Goal: Transaction & Acquisition: Purchase product/service

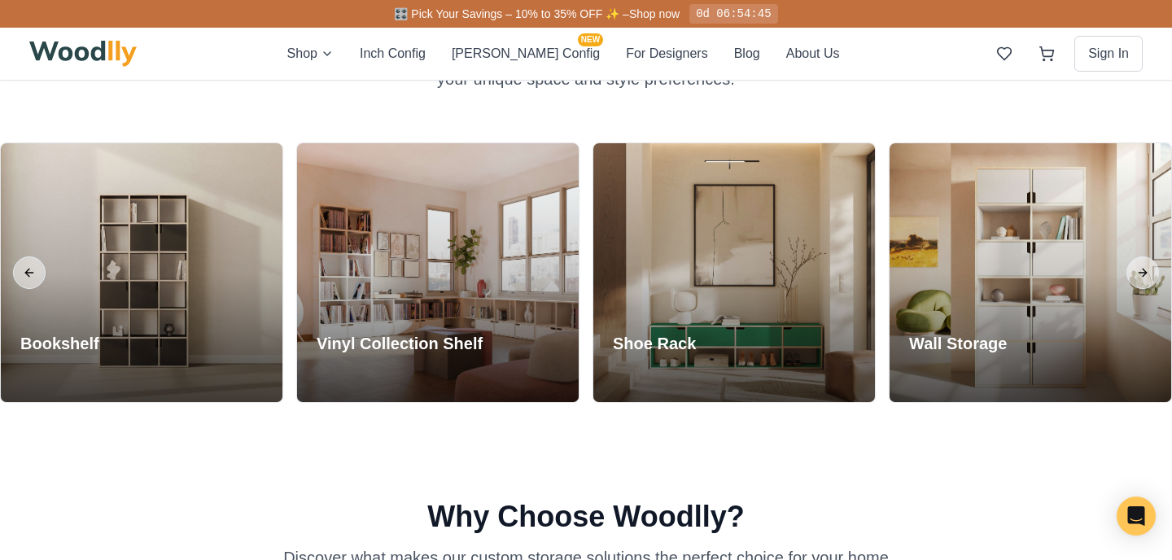
scroll to position [635, 0]
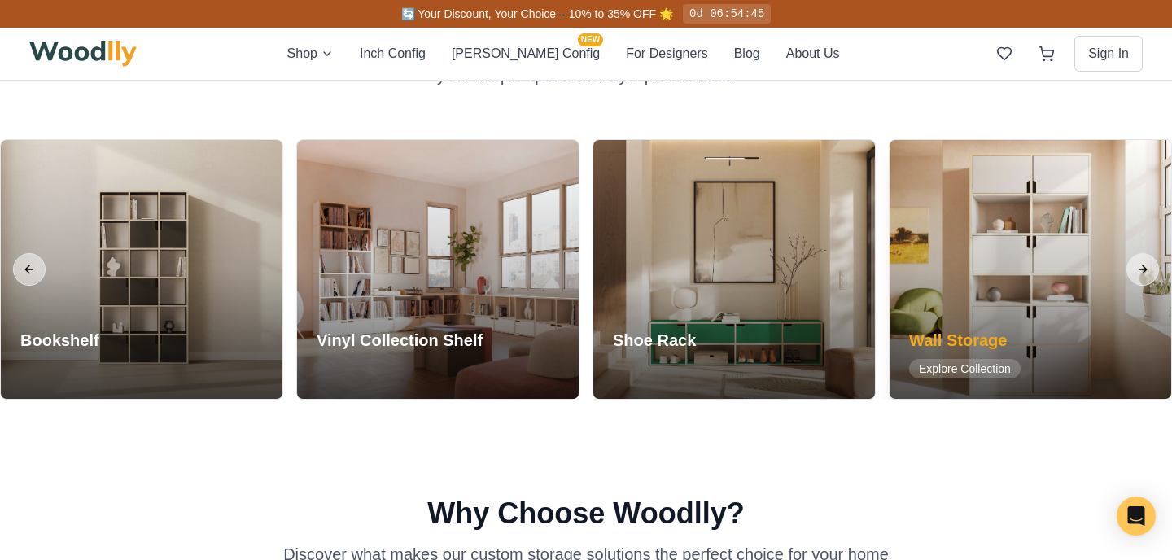
click at [863, 331] on h3 "Wall Storage" at bounding box center [964, 340] width 111 height 23
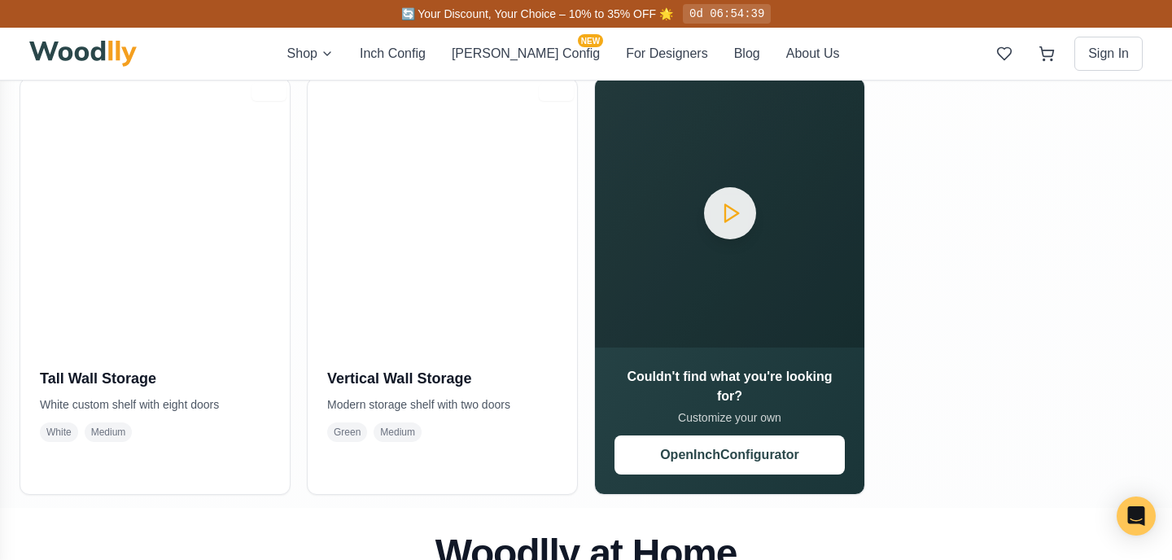
scroll to position [749, 0]
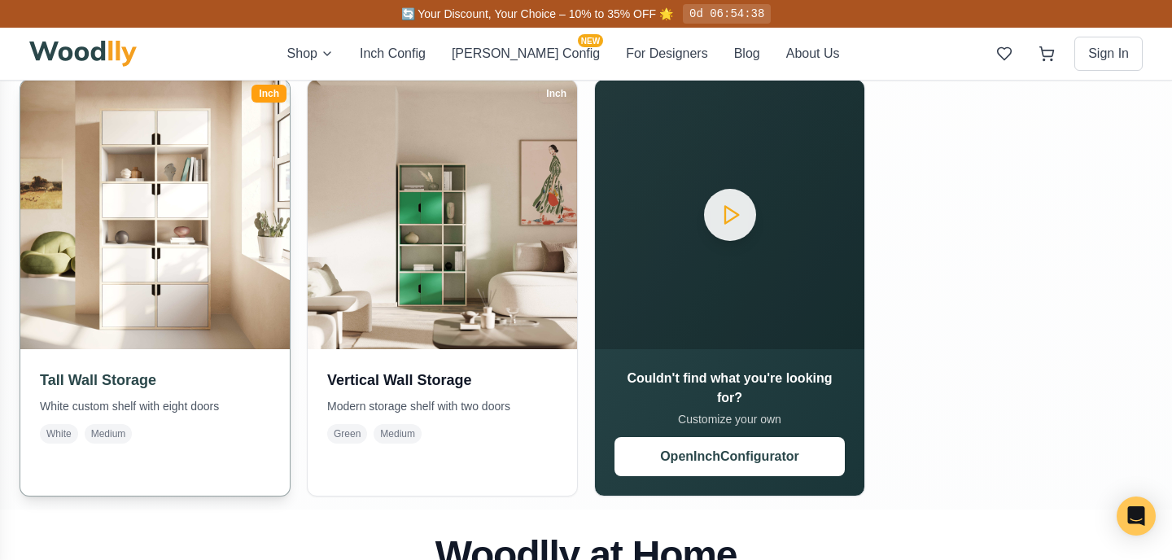
click at [182, 302] on img at bounding box center [155, 214] width 283 height 283
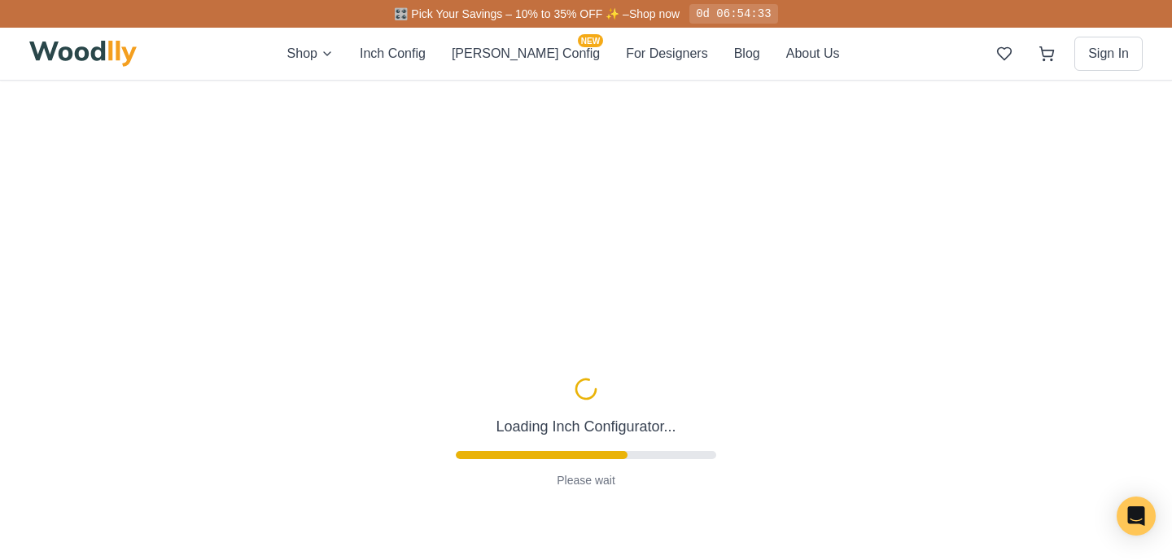
type input "36"
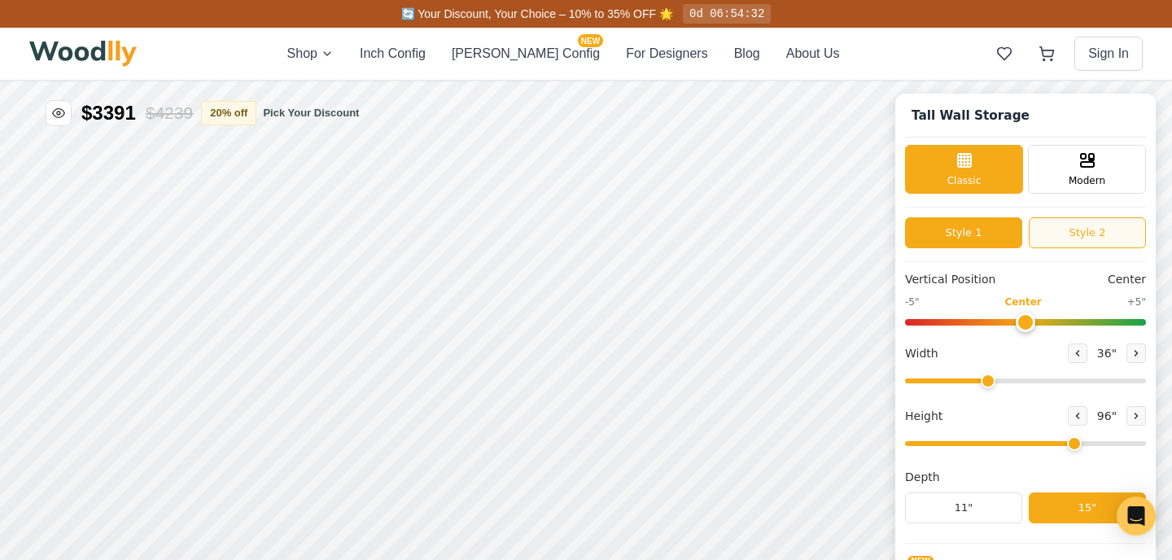
click at [863, 229] on button "Style 2" at bounding box center [1087, 232] width 117 height 31
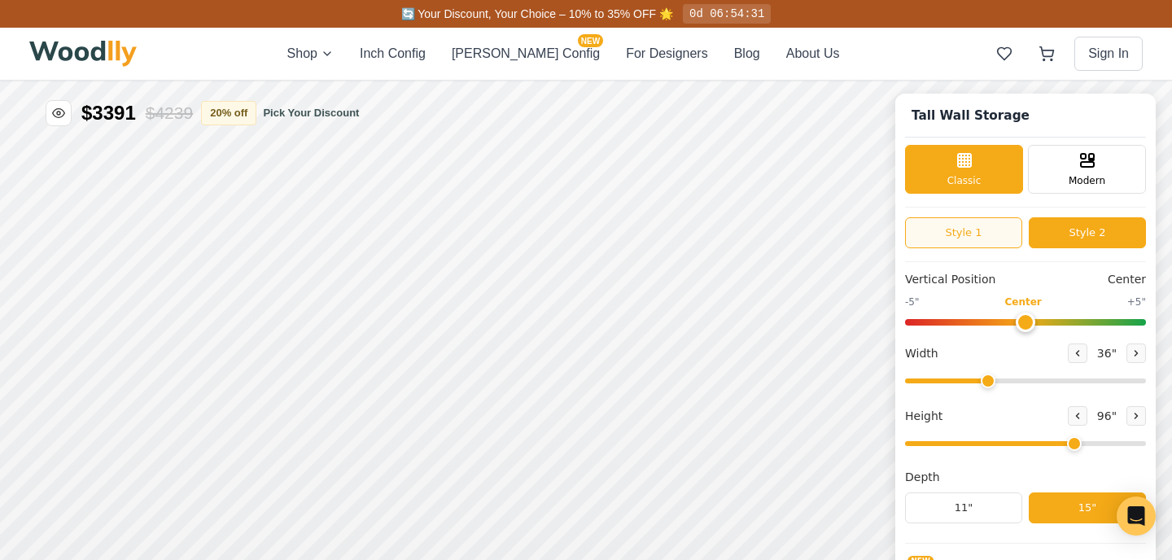
click at [863, 239] on button "Style 1" at bounding box center [963, 232] width 117 height 31
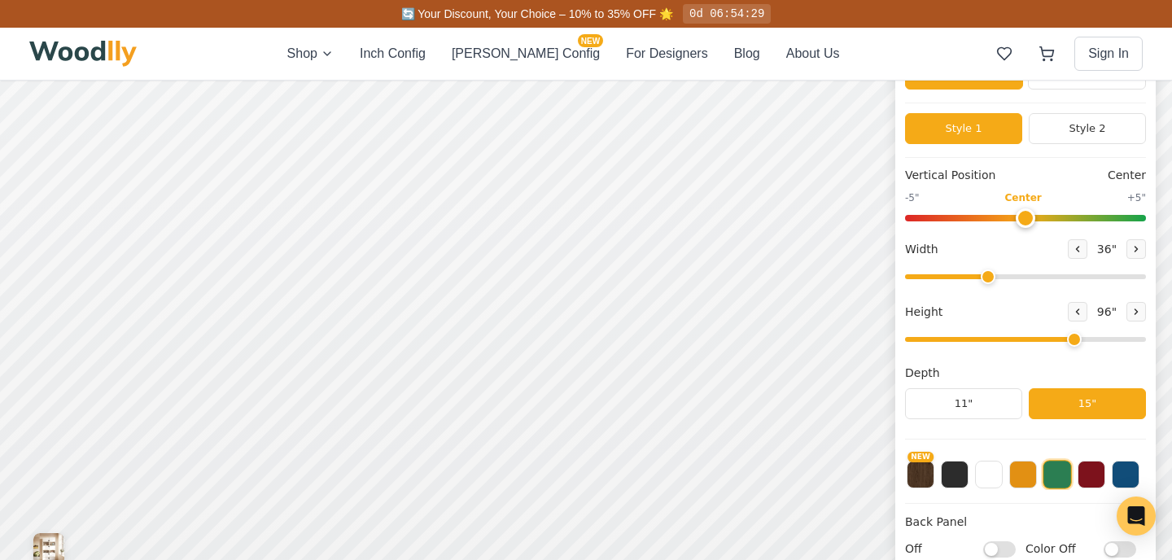
scroll to position [103, 0]
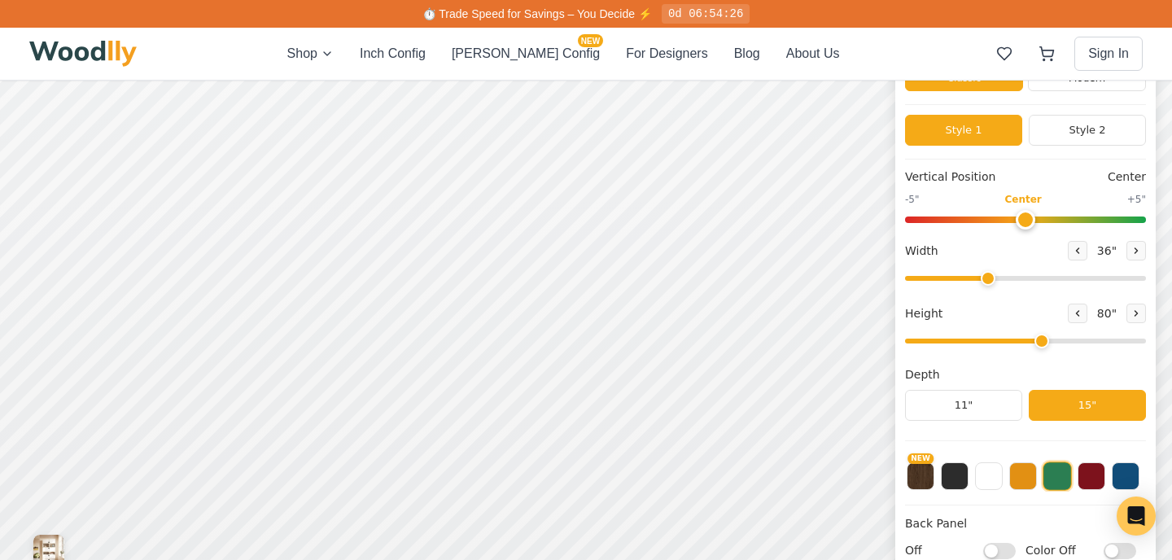
drag, startPoint x: 1065, startPoint y: 344, endPoint x: 1051, endPoint y: 345, distance: 14.7
type input "5"
click at [863, 343] on input "range" at bounding box center [1025, 341] width 241 height 5
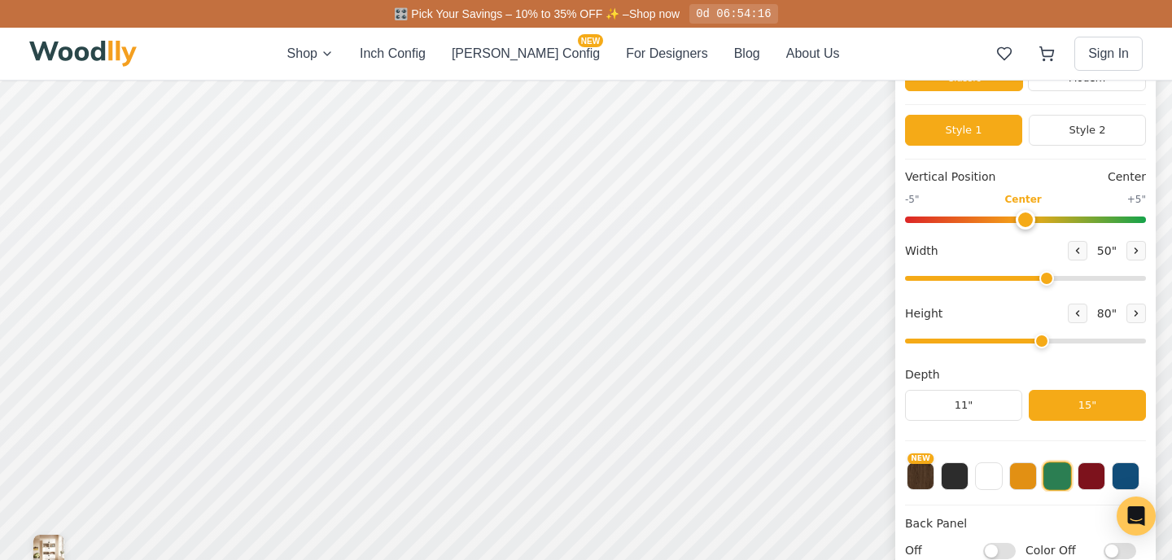
drag, startPoint x: 981, startPoint y: 282, endPoint x: 1045, endPoint y: 279, distance: 63.6
type input "50"
click at [863, 279] on input "range" at bounding box center [1025, 278] width 241 height 5
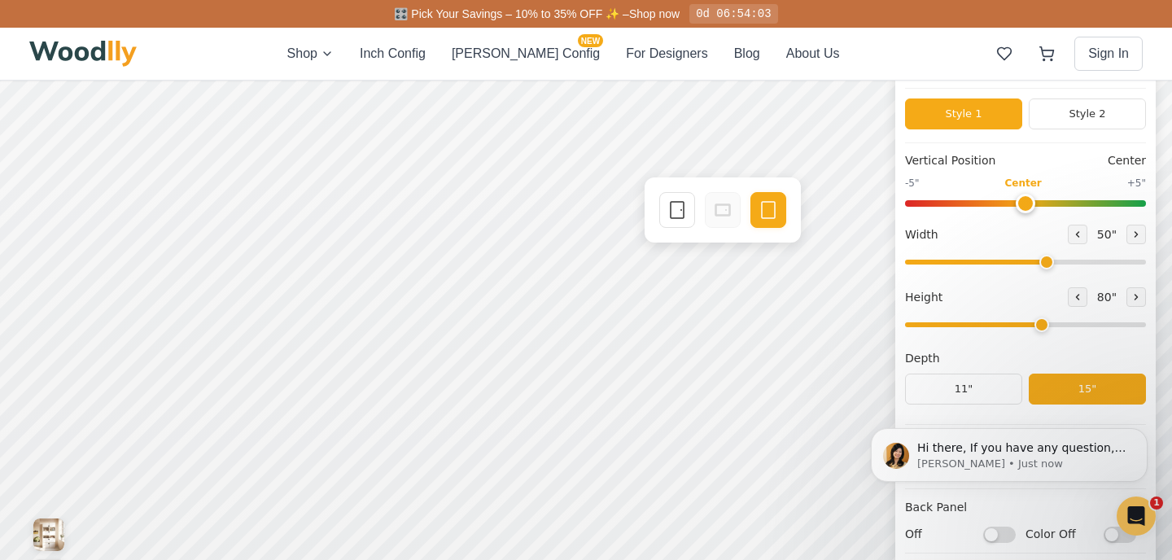
scroll to position [0, 0]
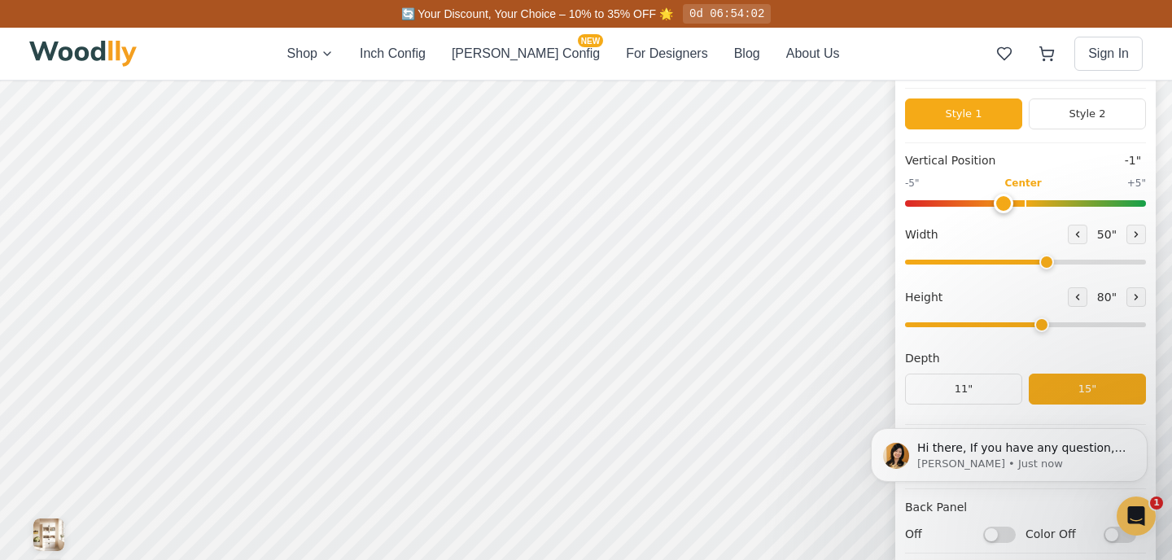
type input "0"
click at [863, 200] on input "range" at bounding box center [1025, 203] width 241 height 7
click at [863, 113] on button "Style 2" at bounding box center [1087, 113] width 117 height 31
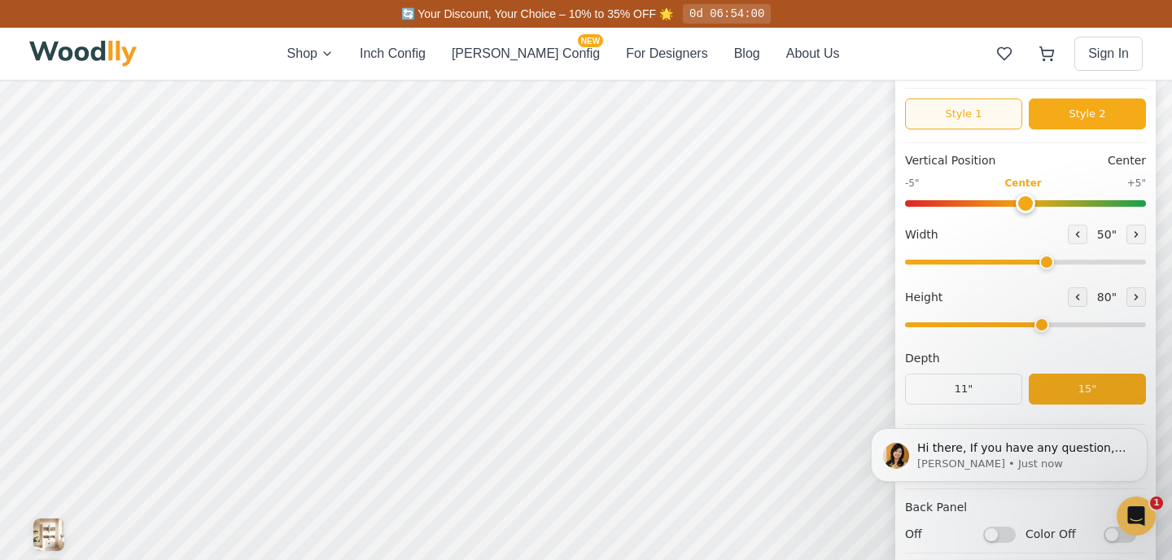
click at [863, 120] on button "Style 1" at bounding box center [963, 113] width 117 height 31
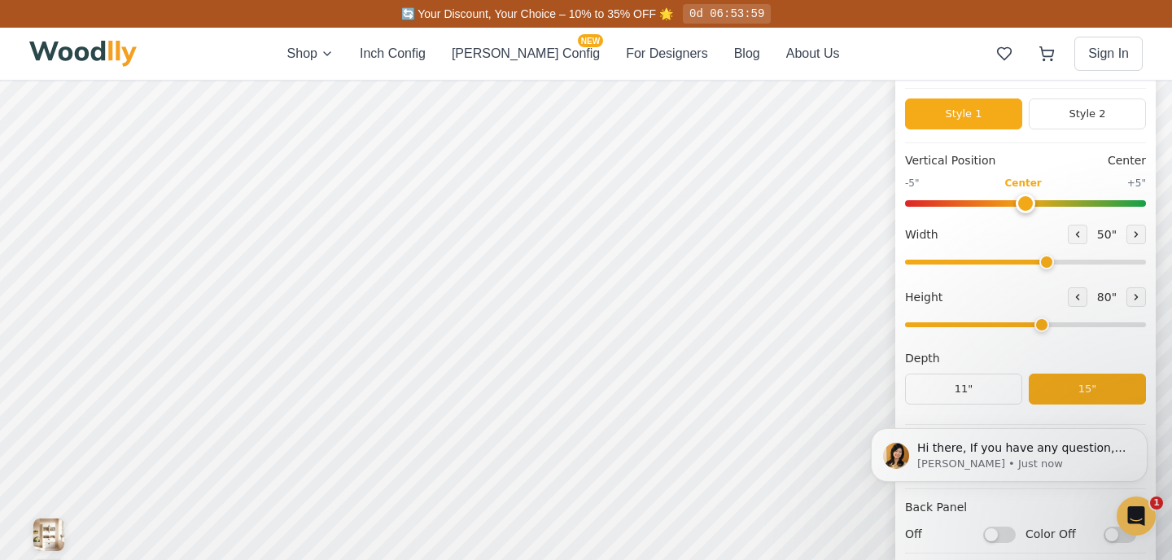
scroll to position [7, 0]
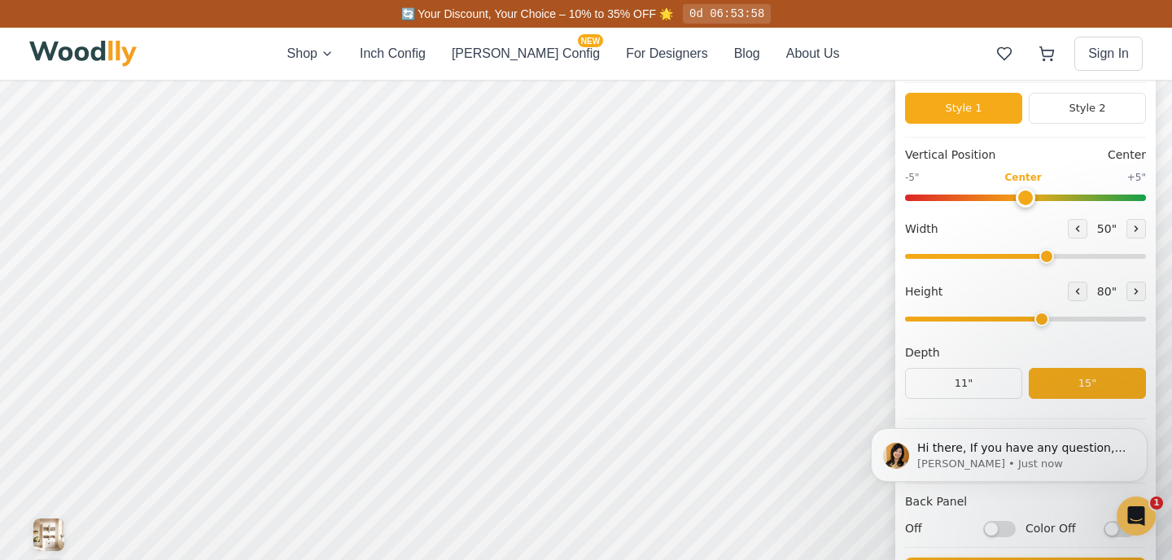
click at [863, 526] on input "Color Off" at bounding box center [1119, 528] width 33 height 16
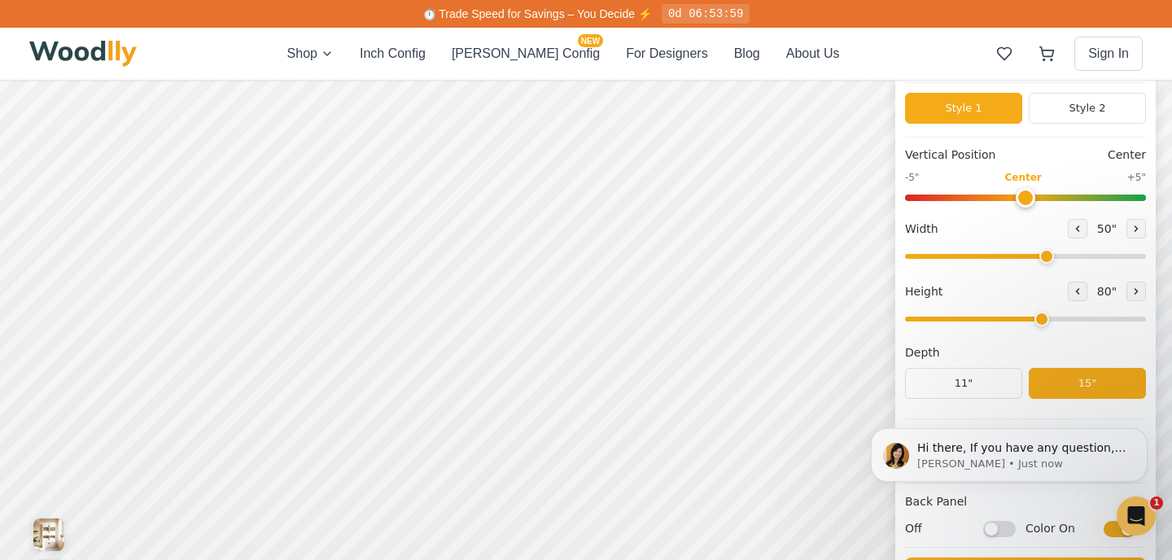
click at [863, 526] on input "Color On" at bounding box center [1119, 528] width 33 height 16
checkbox input "false"
click at [863, 532] on input "Off" at bounding box center [999, 528] width 33 height 16
checkbox input "true"
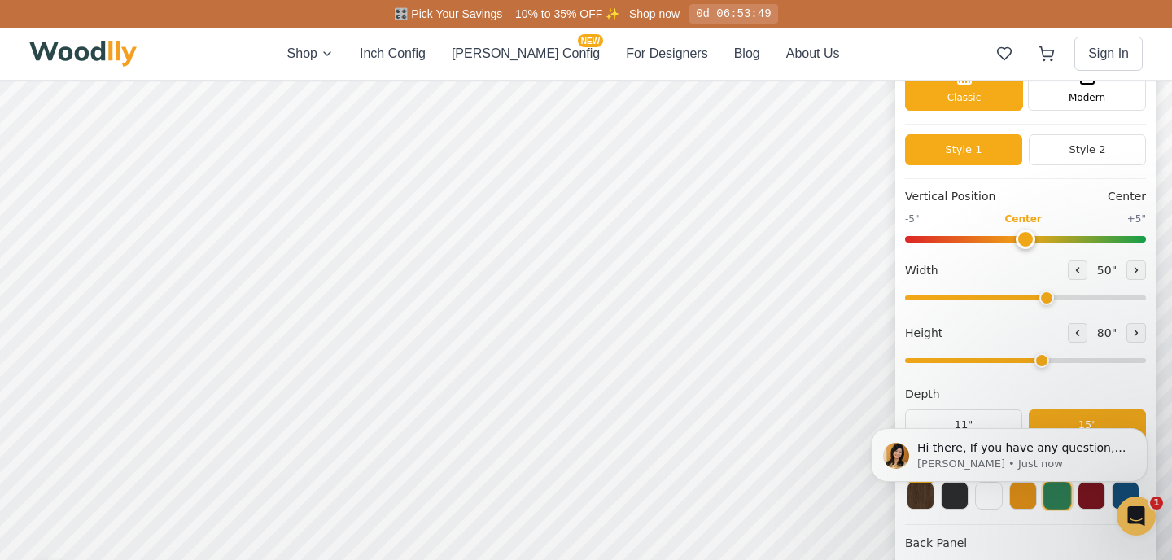
scroll to position [0, 0]
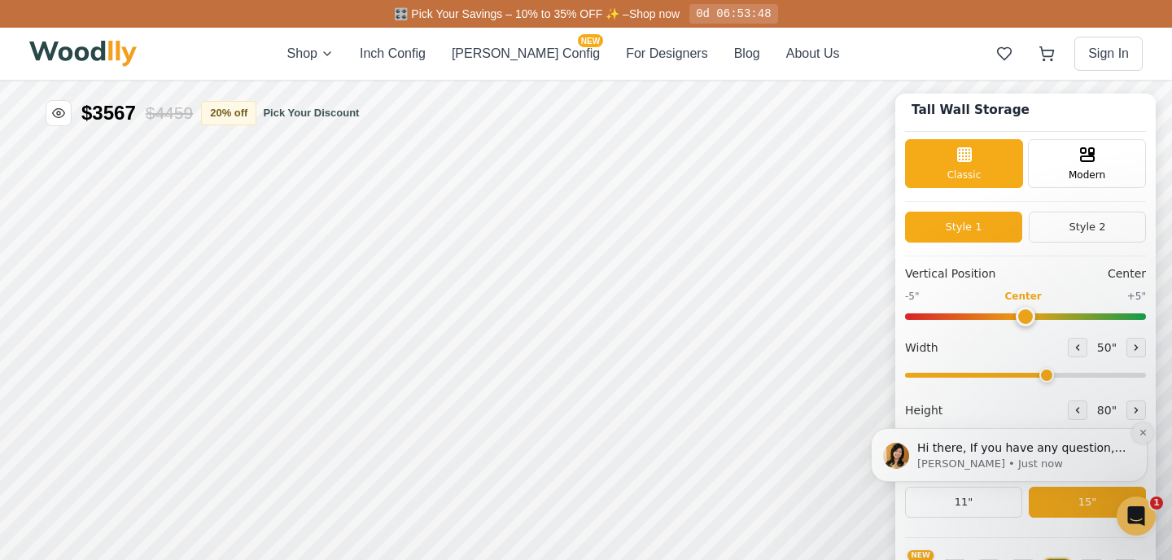
click at [863, 429] on icon "Dismiss notification" at bounding box center [1142, 432] width 9 height 9
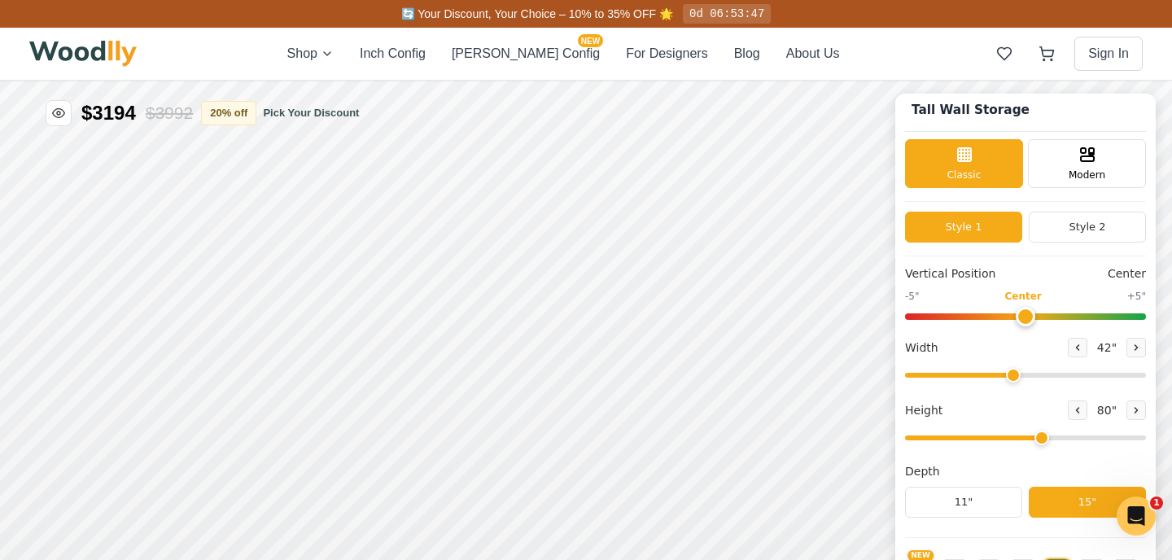
drag, startPoint x: 1046, startPoint y: 373, endPoint x: 1008, endPoint y: 378, distance: 37.7
click at [863, 378] on input "range" at bounding box center [1025, 375] width 241 height 5
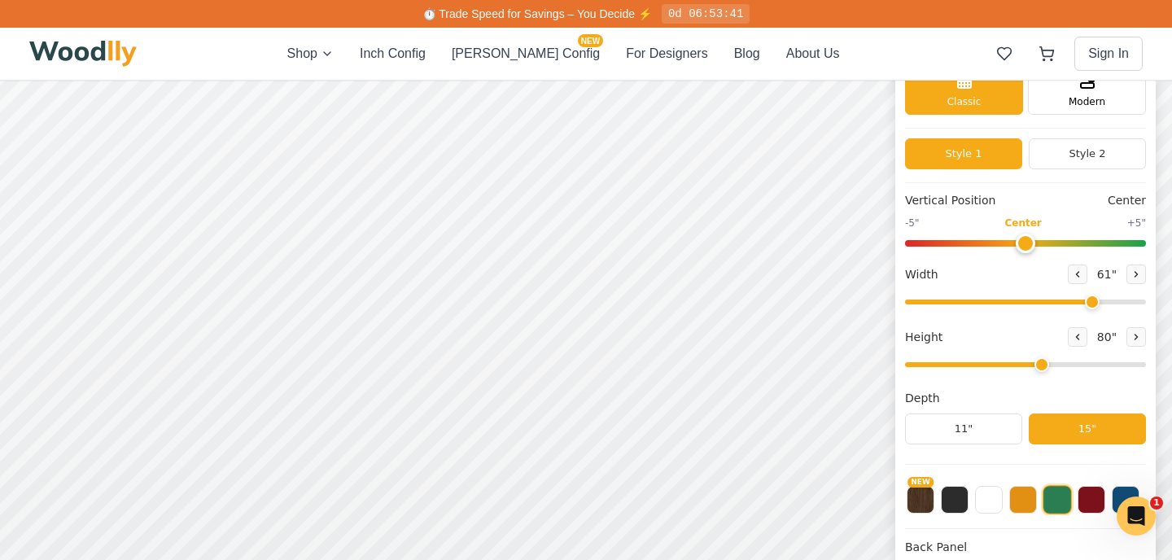
drag, startPoint x: 1011, startPoint y: 301, endPoint x: 1086, endPoint y: 304, distance: 75.7
click at [863, 304] on input "range" at bounding box center [1025, 301] width 241 height 5
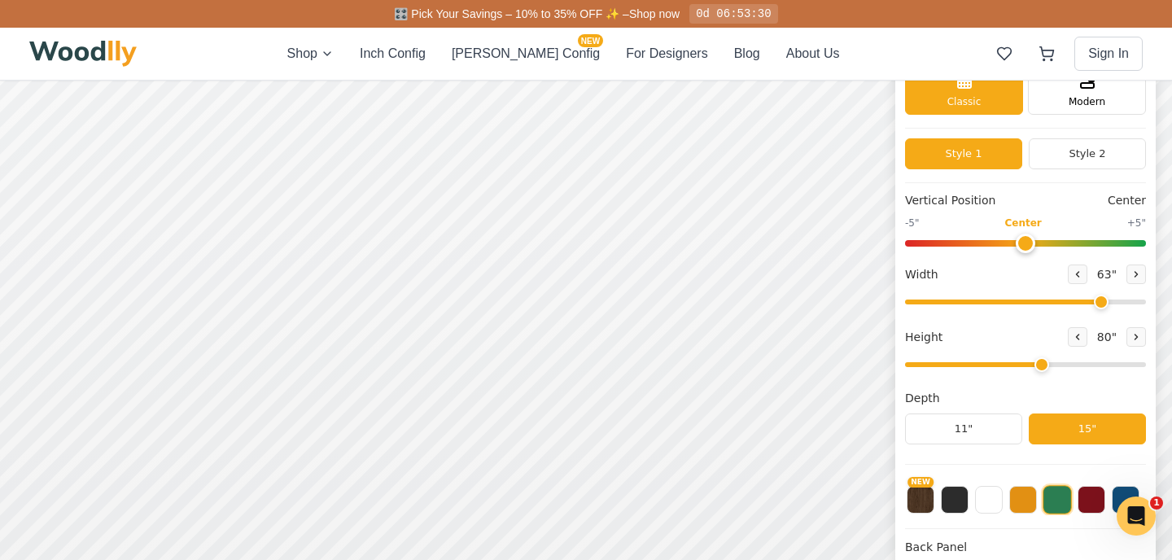
click at [863, 304] on input "range" at bounding box center [1025, 301] width 241 height 5
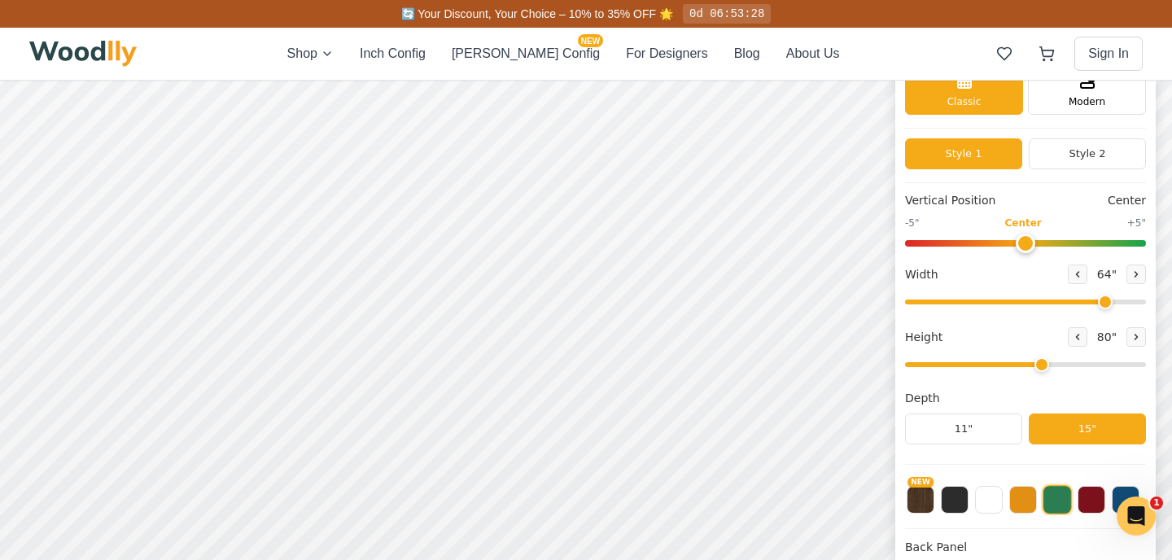
type input "63"
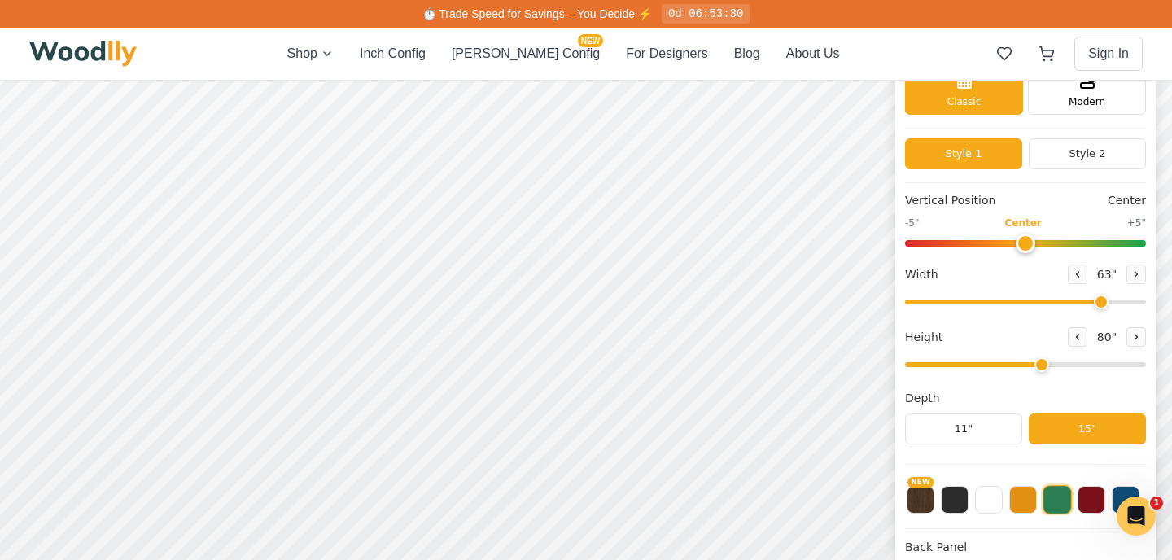
click at [863, 304] on input "range" at bounding box center [1025, 301] width 241 height 5
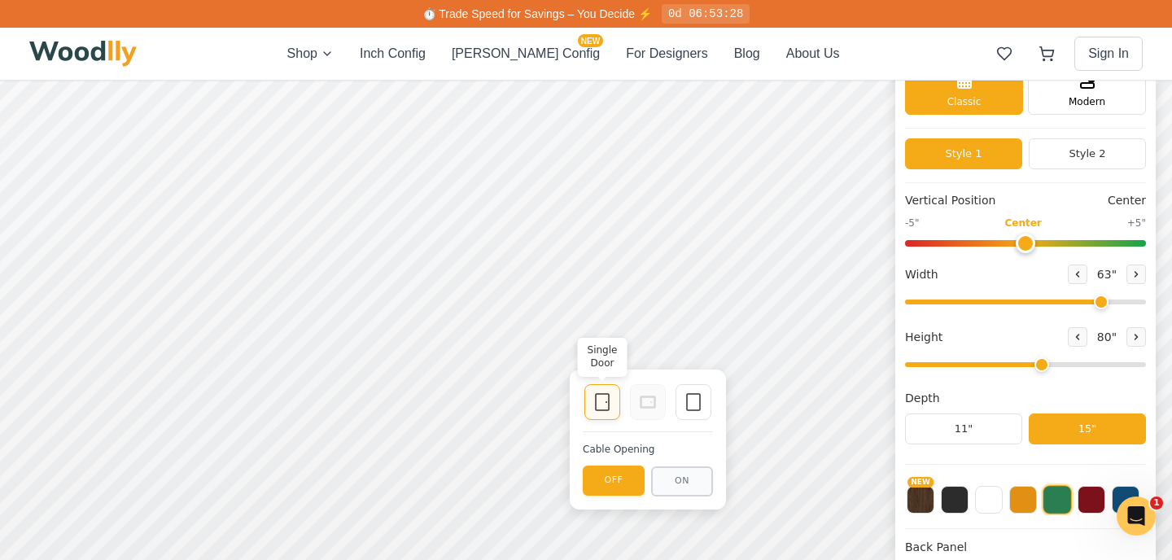
click at [601, 403] on icon at bounding box center [602, 402] width 20 height 20
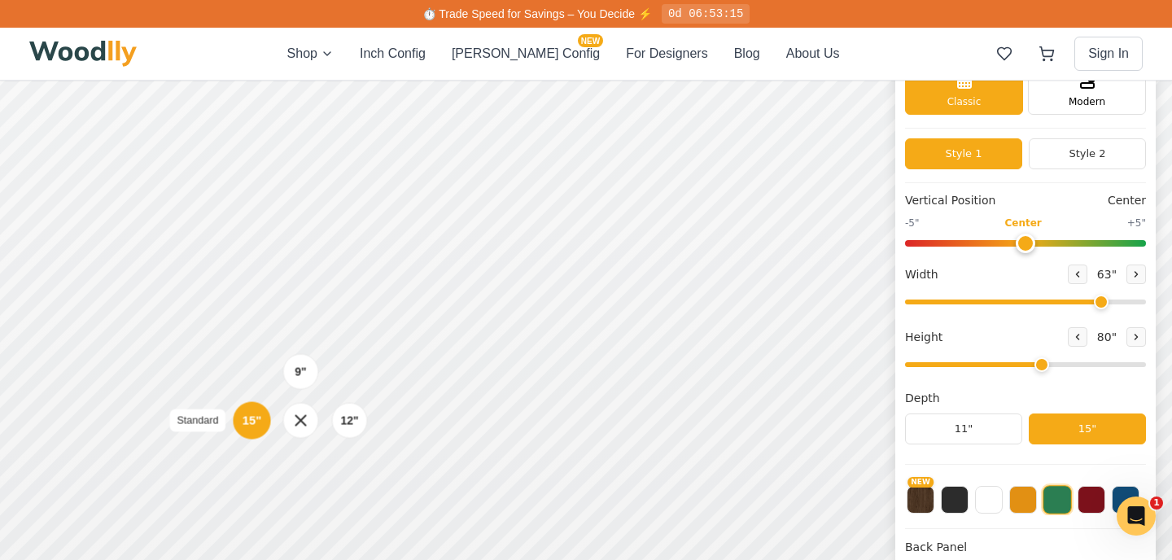
click at [254, 421] on div "15"" at bounding box center [251, 420] width 19 height 18
click at [351, 427] on div "12"" at bounding box center [349, 420] width 19 height 18
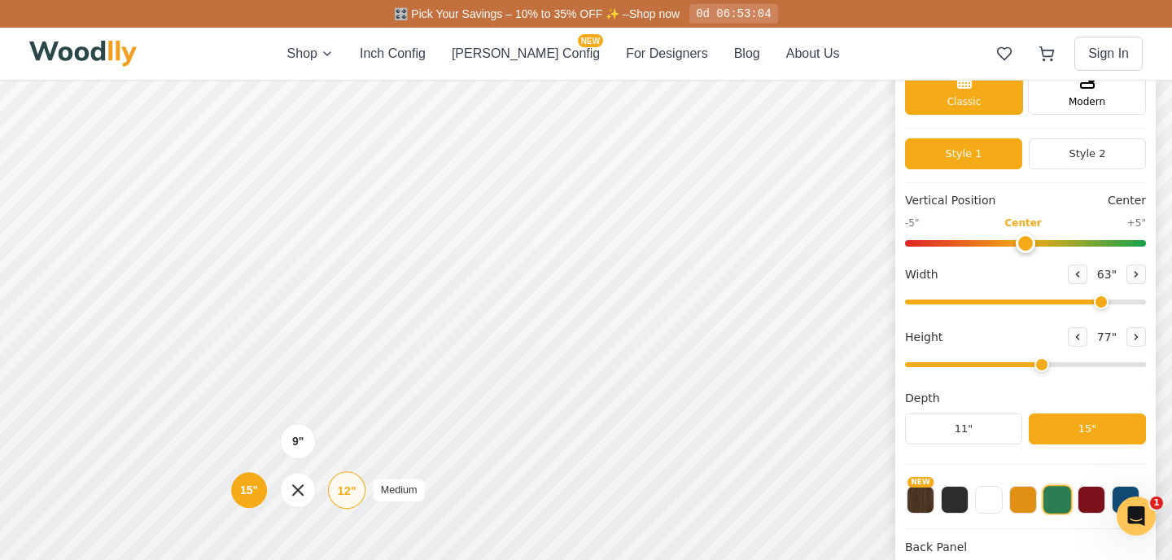
click at [344, 485] on div "12"" at bounding box center [346, 490] width 19 height 18
click at [346, 369] on div "12"" at bounding box center [342, 362] width 19 height 18
click at [333, 296] on div "12"" at bounding box center [338, 291] width 19 height 18
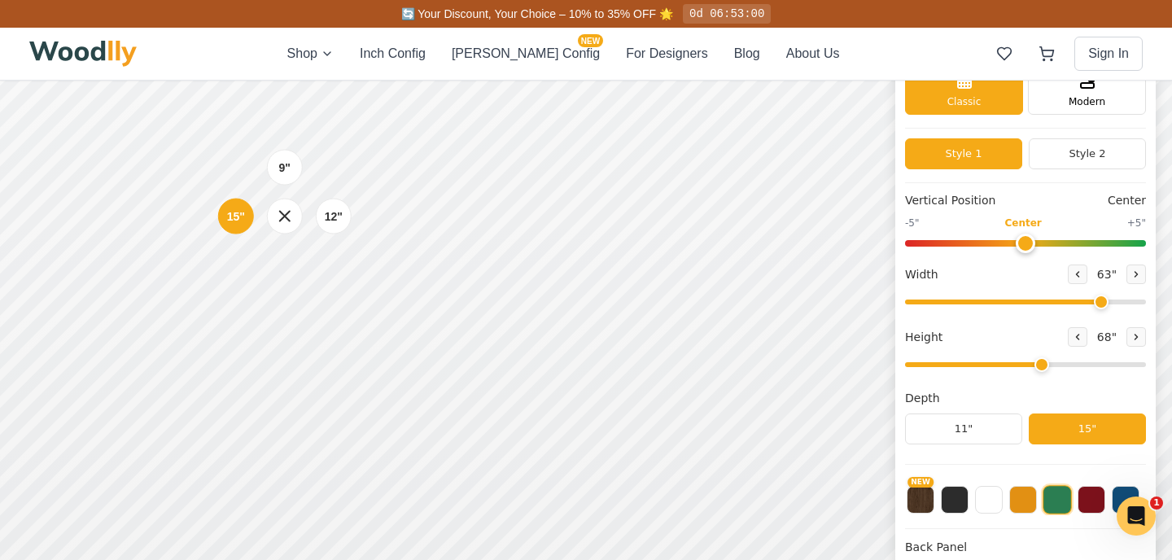
click at [245, 219] on div "15"" at bounding box center [236, 217] width 36 height 36
click at [232, 294] on div "15"" at bounding box center [236, 290] width 19 height 18
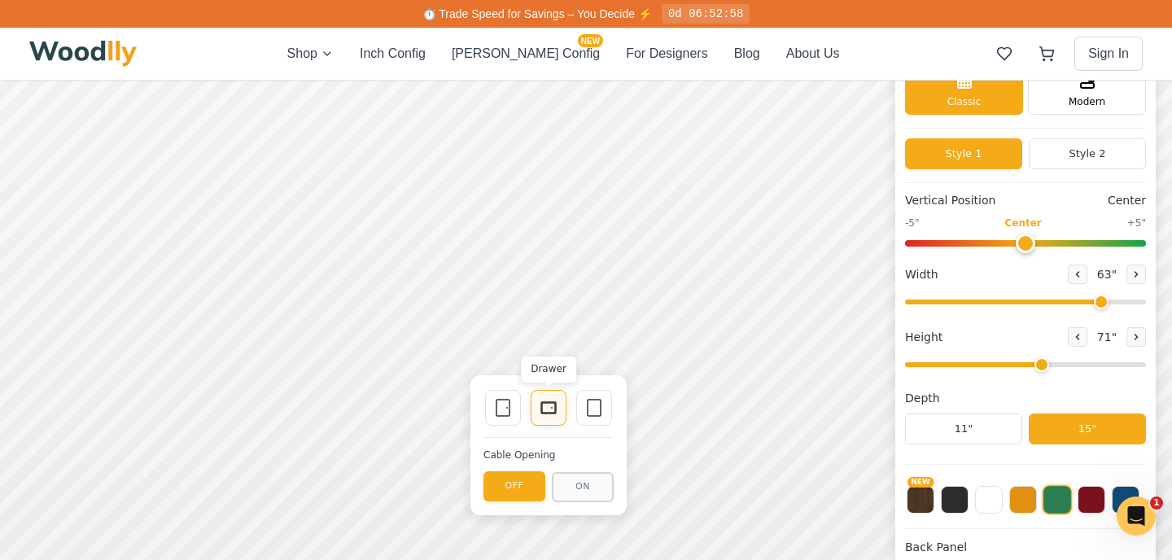
click at [554, 413] on rect at bounding box center [548, 407] width 15 height 11
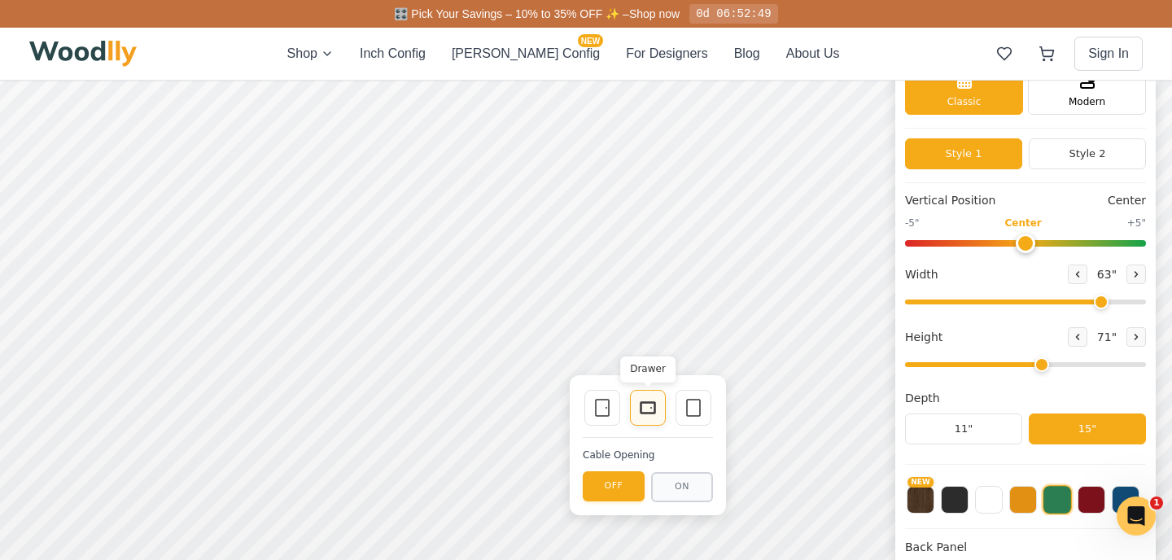
click at [644, 406] on icon at bounding box center [648, 408] width 20 height 20
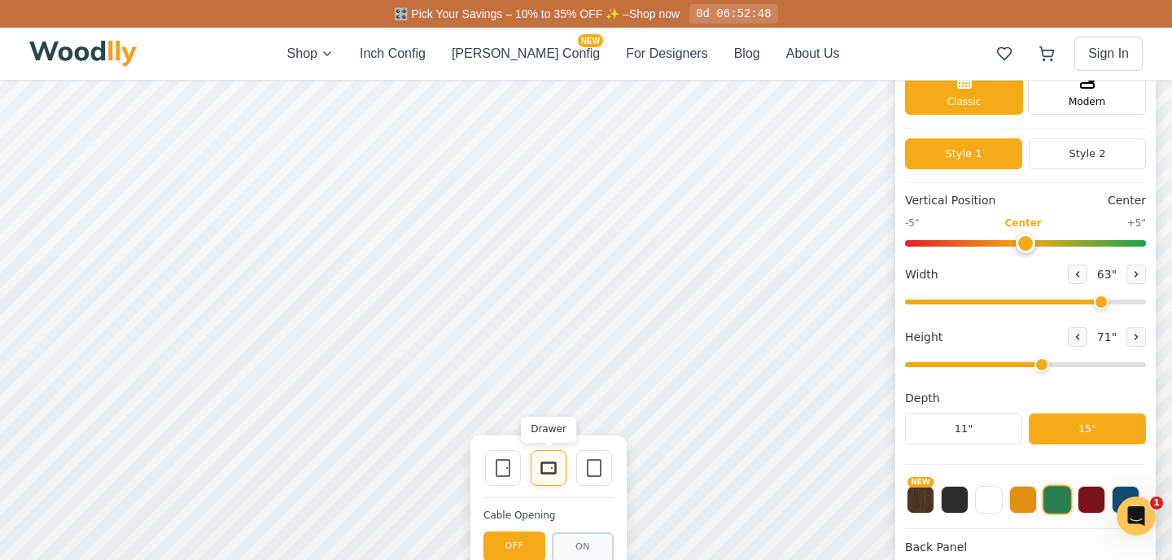
click at [540, 461] on icon at bounding box center [549, 468] width 20 height 20
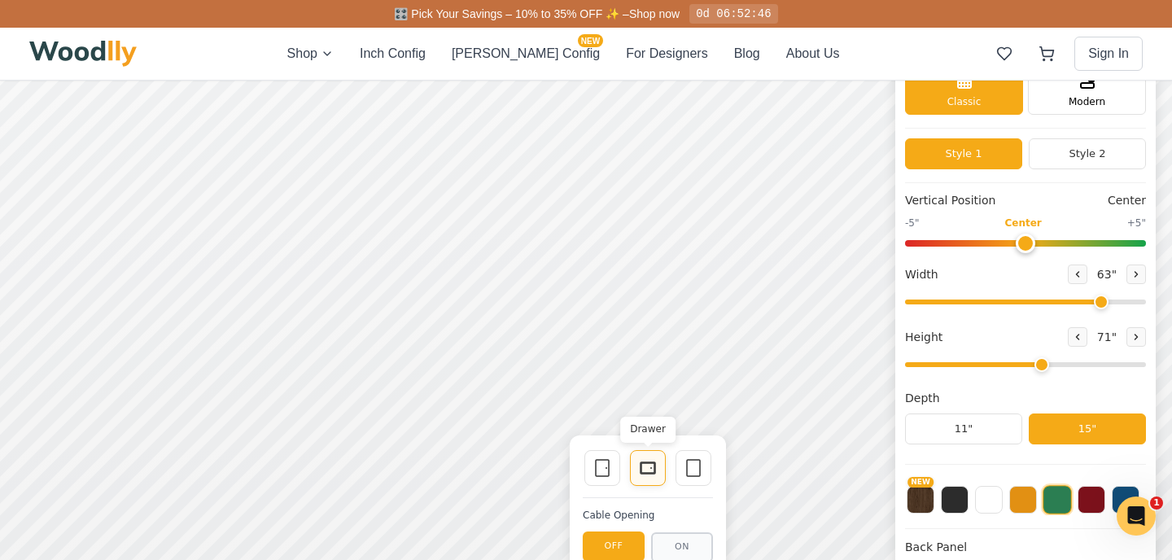
click at [640, 469] on rect at bounding box center [647, 467] width 15 height 11
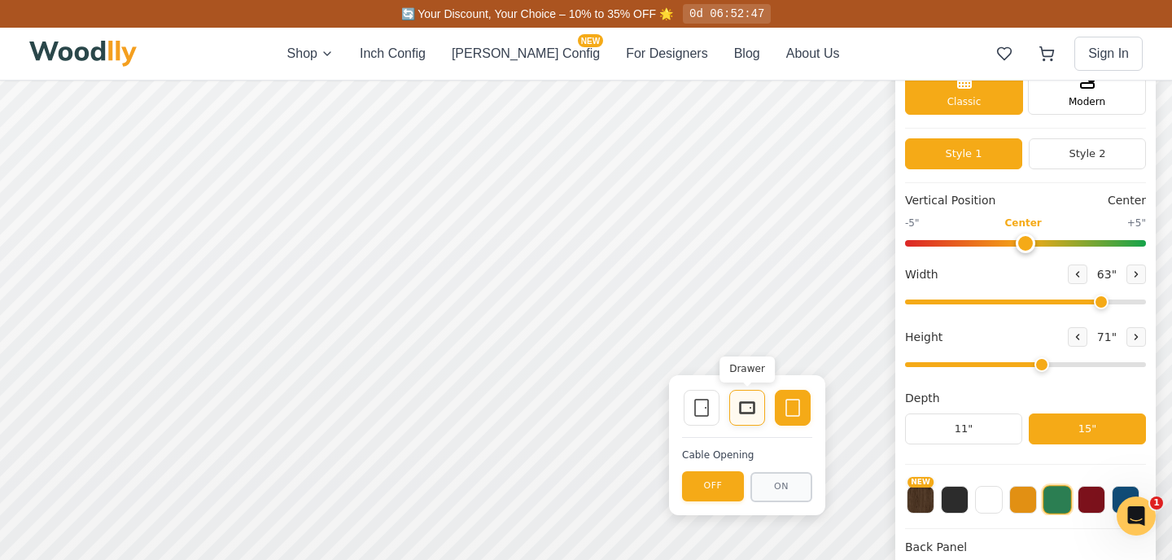
click at [744, 408] on icon at bounding box center [747, 408] width 20 height 20
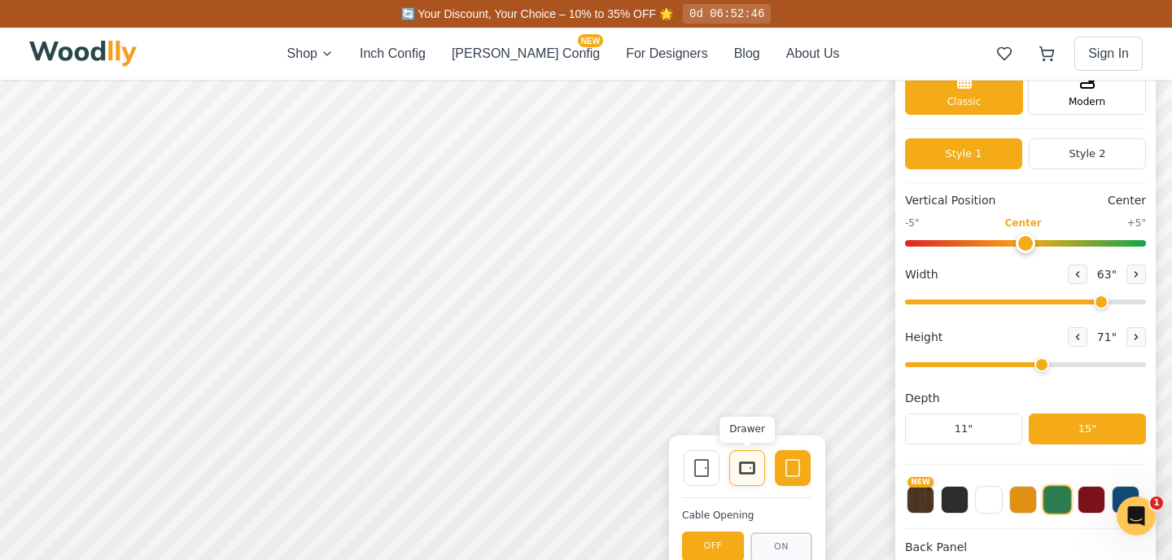
click at [740, 473] on rect at bounding box center [747, 467] width 15 height 11
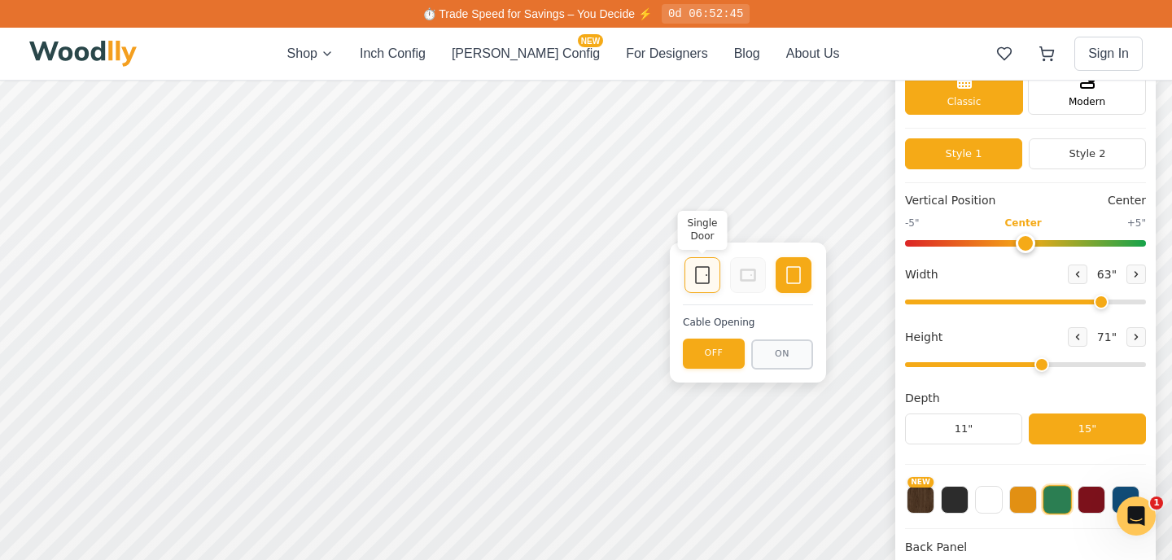
click at [697, 273] on icon at bounding box center [702, 275] width 20 height 20
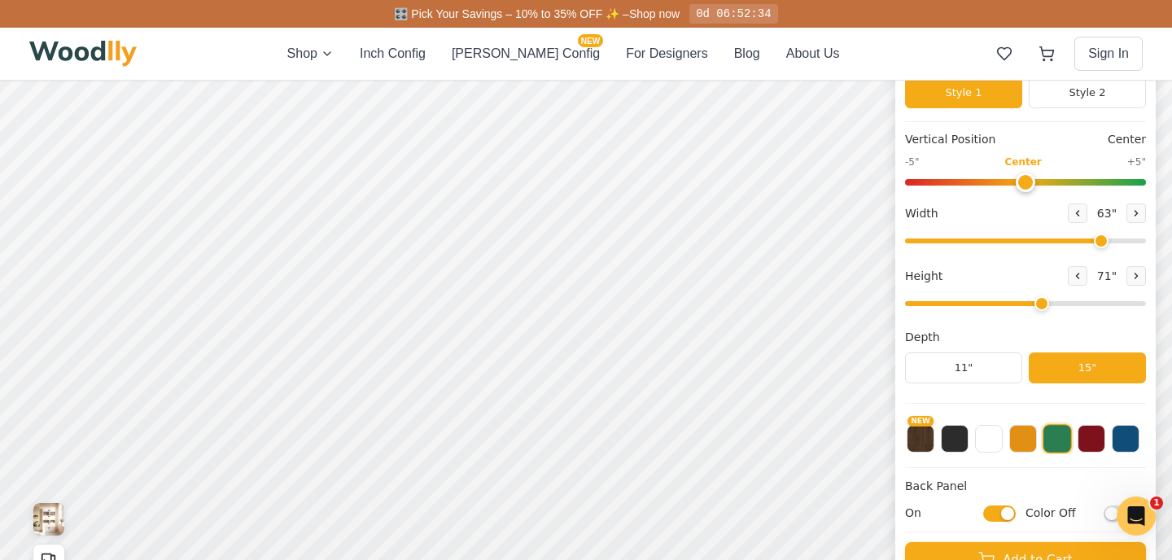
scroll to position [133, 0]
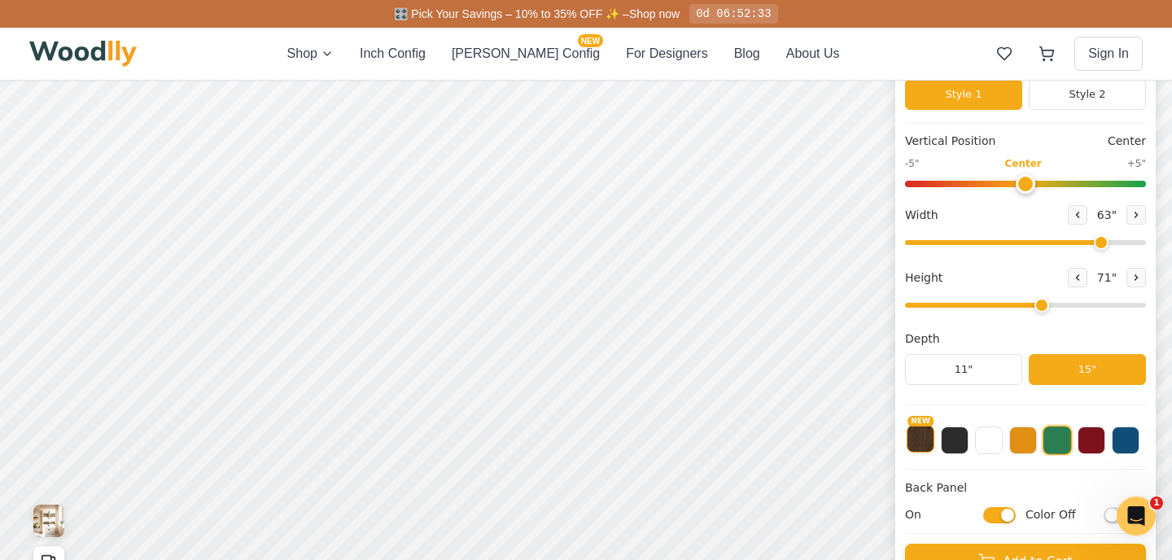
click at [863, 436] on button "NEW" at bounding box center [920, 439] width 28 height 28
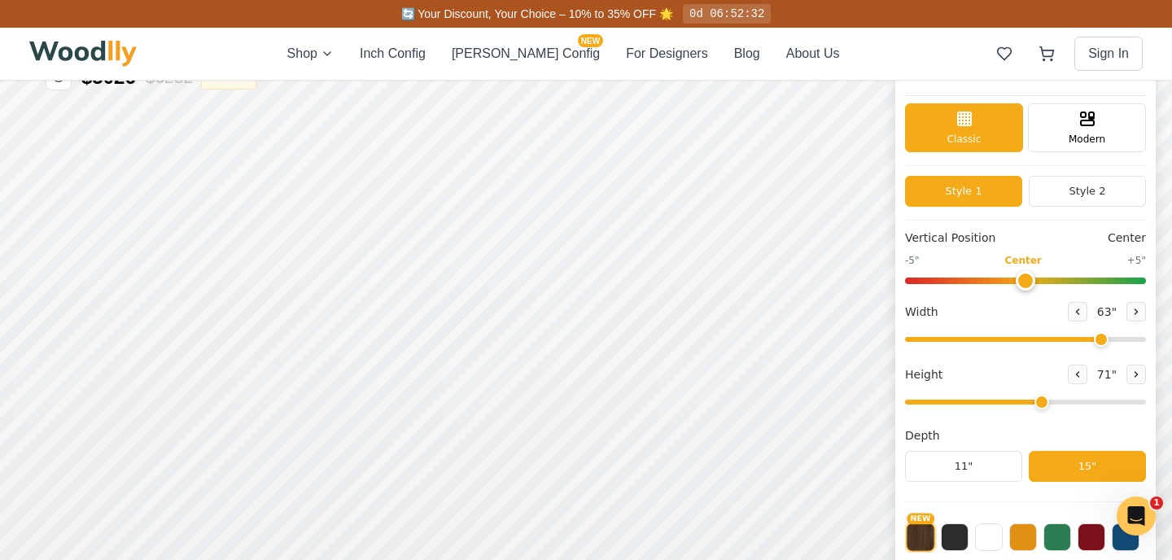
scroll to position [0, 0]
